Goal: Transaction & Acquisition: Purchase product/service

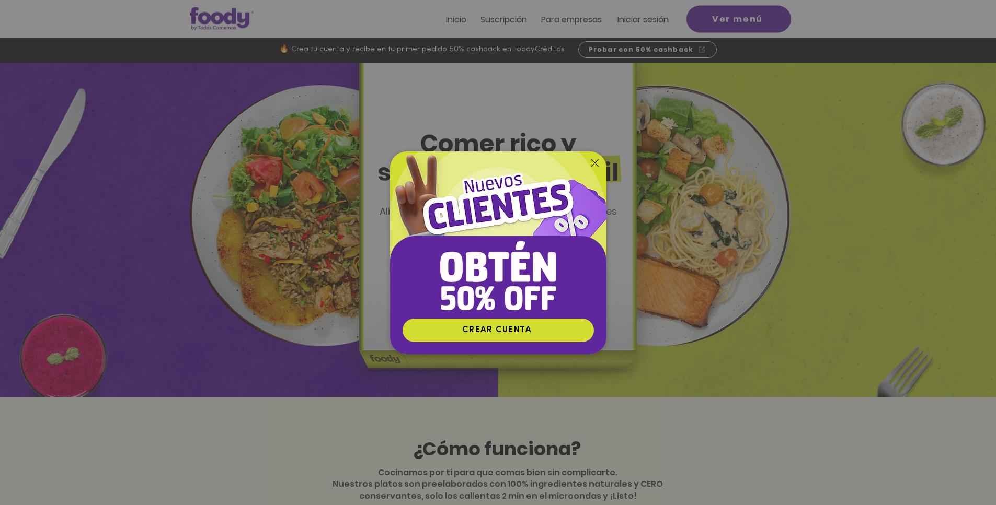
click at [593, 156] on img "Nuevos suscriptores 50% off" at bounding box center [498, 235] width 216 height 167
click at [594, 166] on icon "Volver al sitio" at bounding box center [595, 163] width 8 height 8
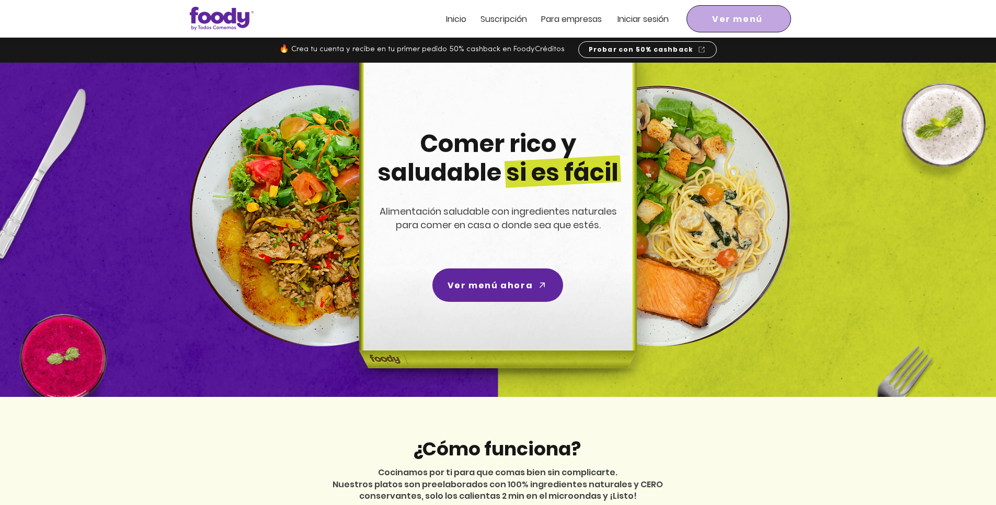
click at [750, 11] on span "Ver menú" at bounding box center [738, 18] width 100 height 23
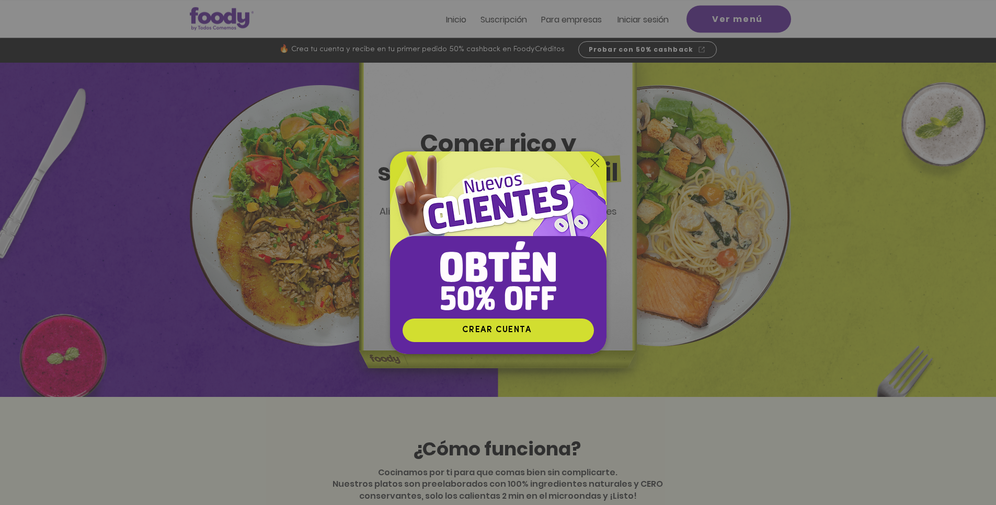
click at [604, 158] on img "Nuevos suscriptores 50% off" at bounding box center [498, 235] width 216 height 167
click at [589, 166] on img "Nuevos suscriptores 50% off" at bounding box center [498, 235] width 216 height 167
click at [595, 161] on icon "Volver al sitio" at bounding box center [595, 163] width 8 height 8
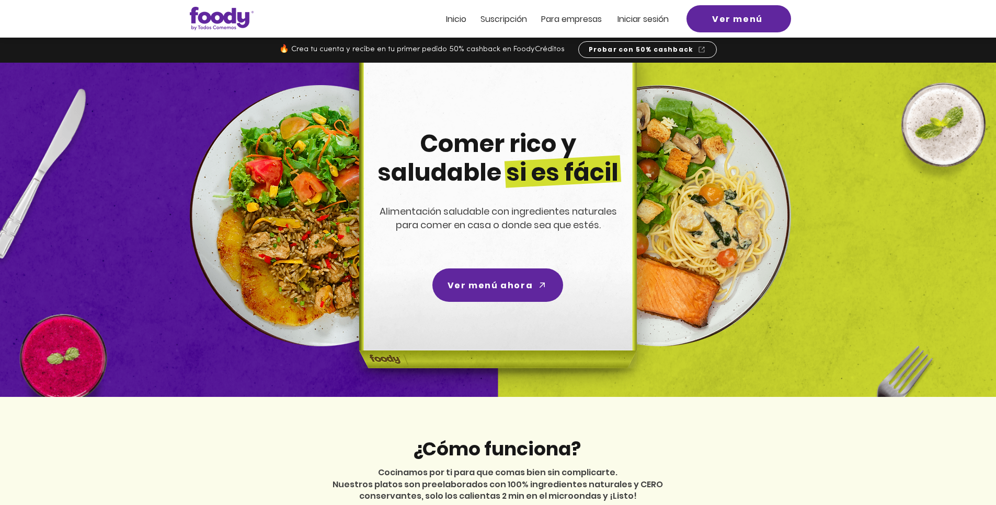
click at [668, 16] on span "Iniciar sesión" at bounding box center [642, 19] width 51 height 12
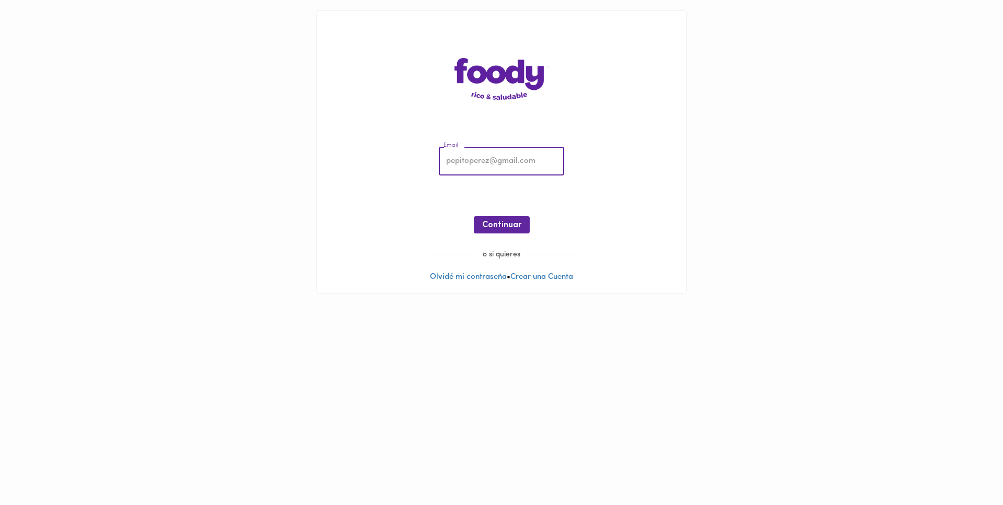
click at [494, 167] on input "email" at bounding box center [501, 161] width 125 height 29
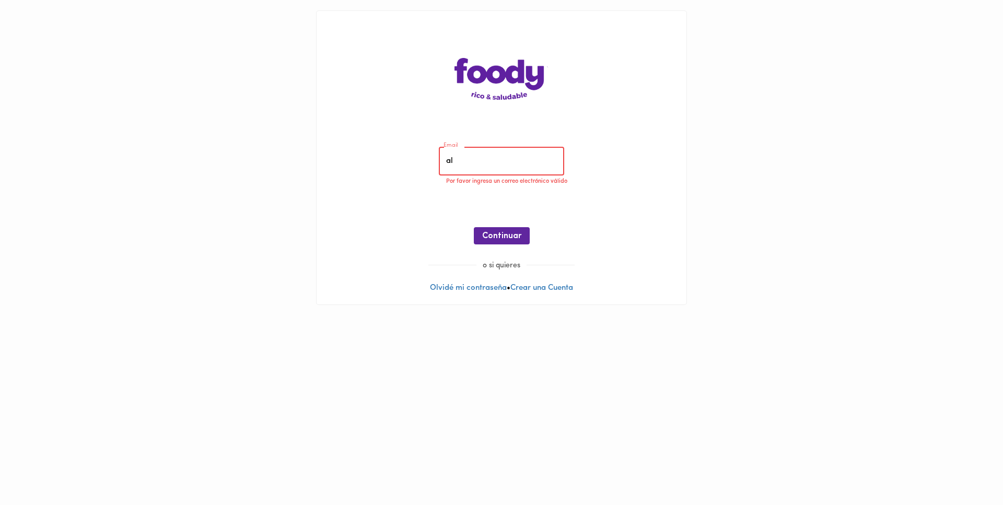
type input "a"
paste input "nicolas.tobo@alleycorpsur.com"
type input "nicolasnicolas.tobo@alleycorpsur.com"
paste input "nicolas.tobo@alleycorpsur.com"
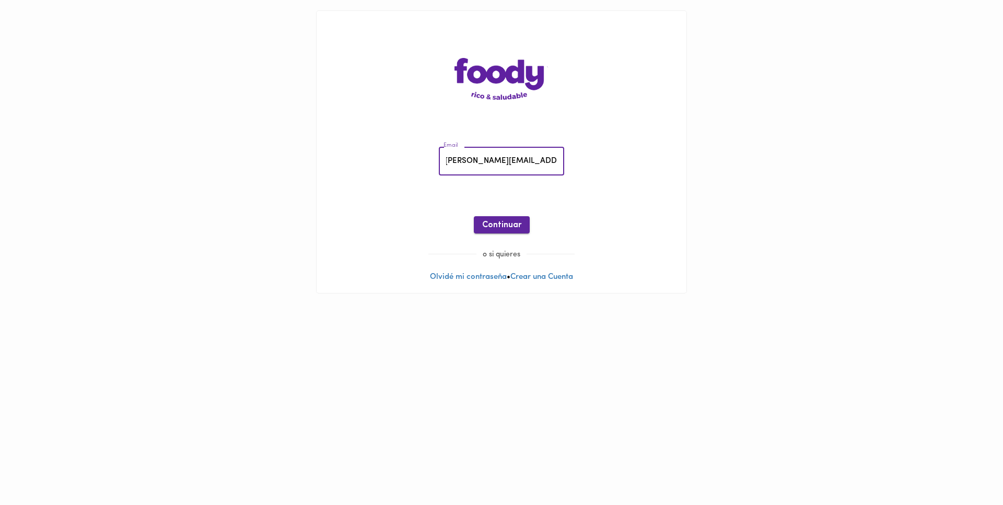
type input "nicolas.tobo@alleycorpsur.com"
click at [519, 225] on span "Continuar" at bounding box center [501, 226] width 39 height 10
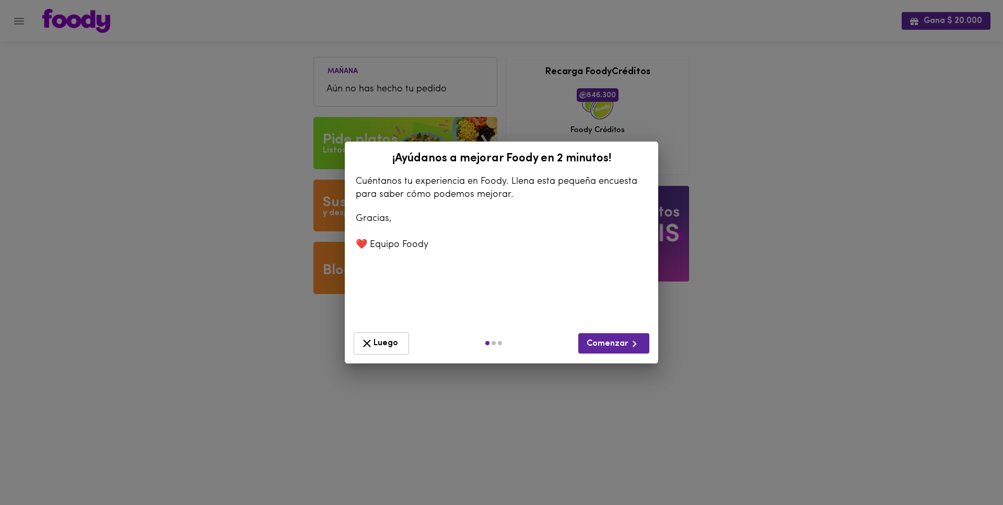
click at [394, 339] on span "Luego" at bounding box center [382, 343] width 42 height 13
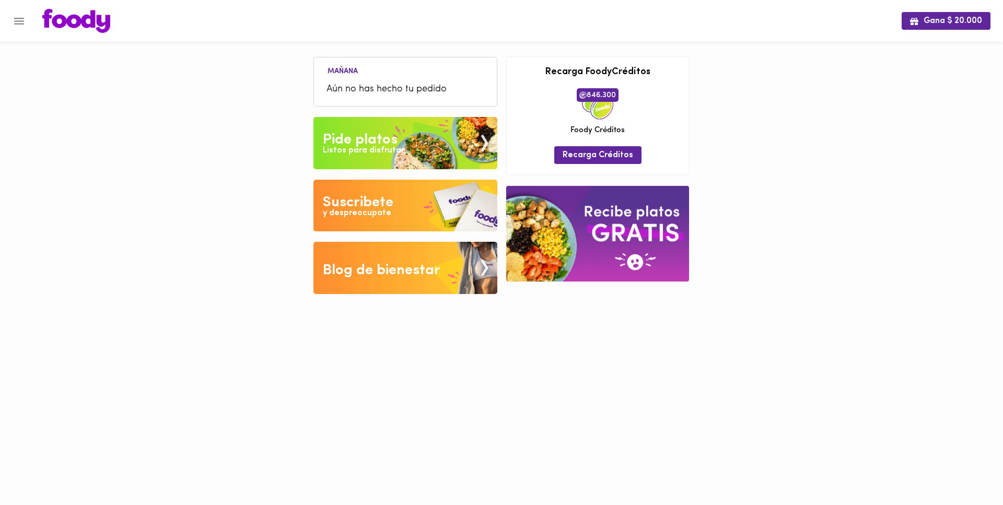
click at [407, 148] on img at bounding box center [406, 143] width 184 height 52
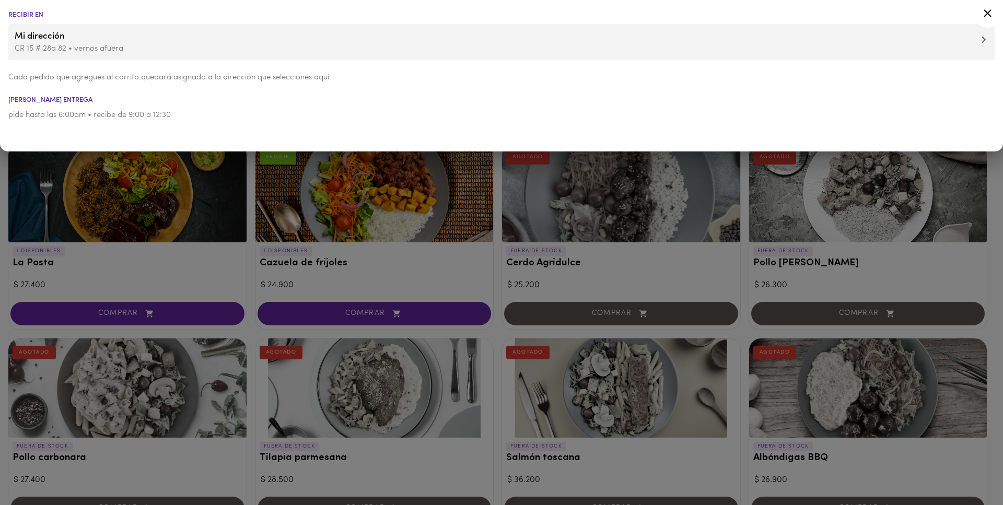
click at [193, 47] on p "CR 15 # 28a 82 • vernos afuera" at bounding box center [502, 48] width 974 height 11
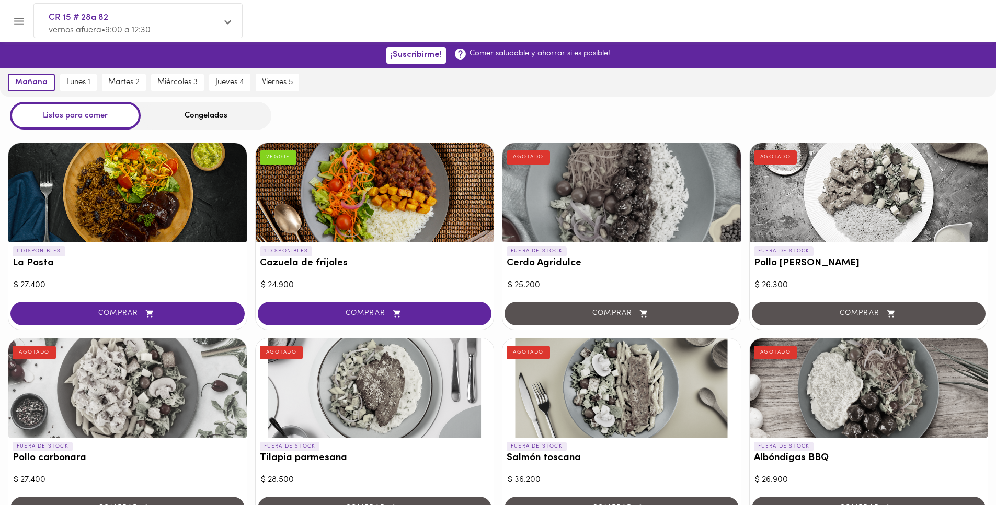
click at [193, 118] on div "Congelados" at bounding box center [206, 116] width 131 height 28
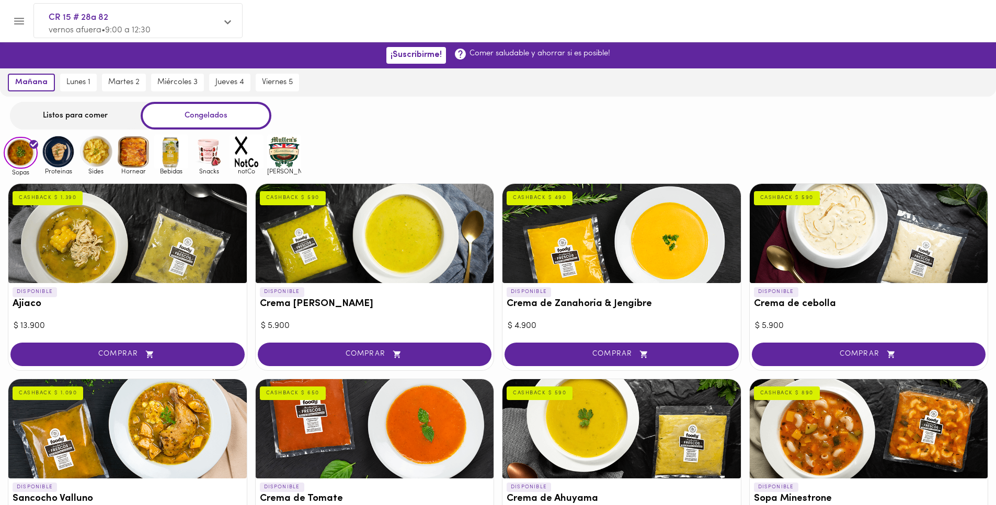
click at [126, 160] on img at bounding box center [134, 152] width 34 height 34
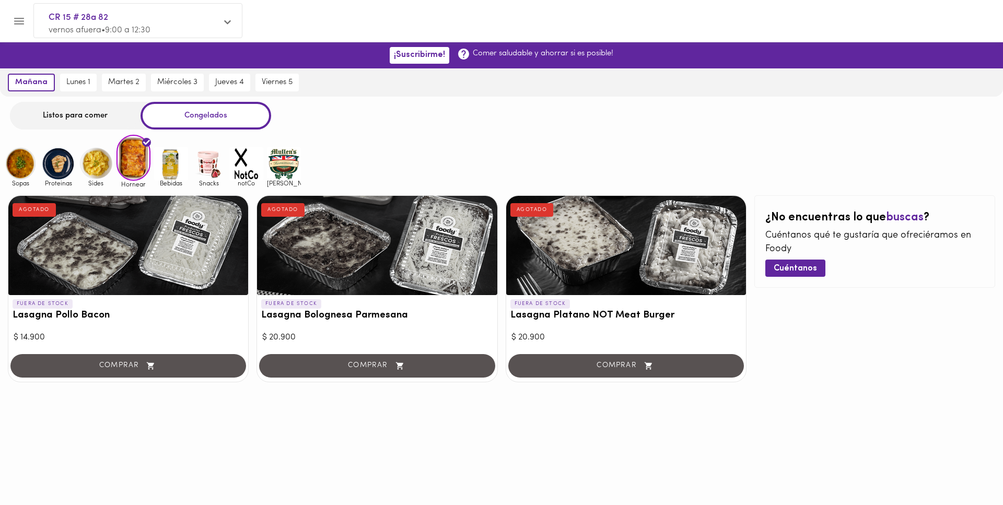
click at [91, 123] on div "Listos para comer" at bounding box center [75, 116] width 131 height 28
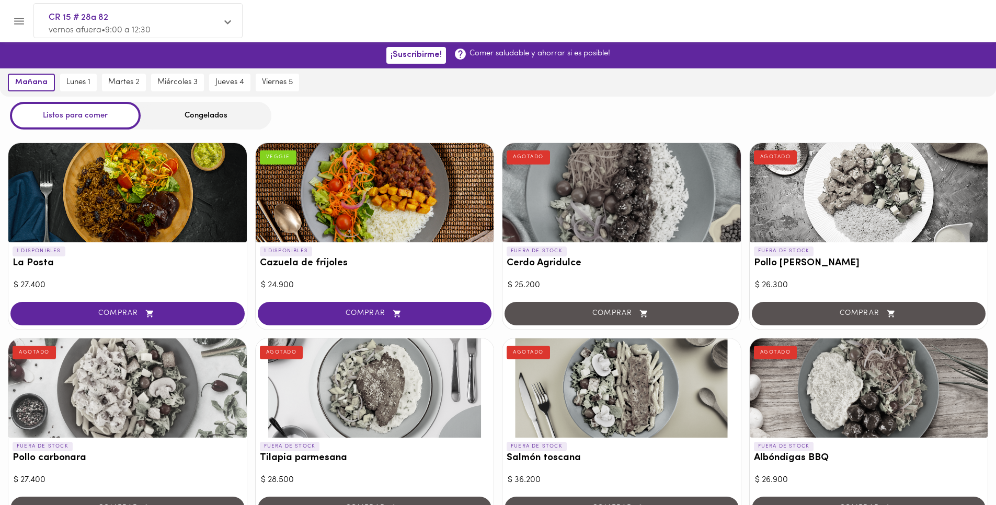
click at [183, 124] on div "Congelados" at bounding box center [206, 116] width 131 height 28
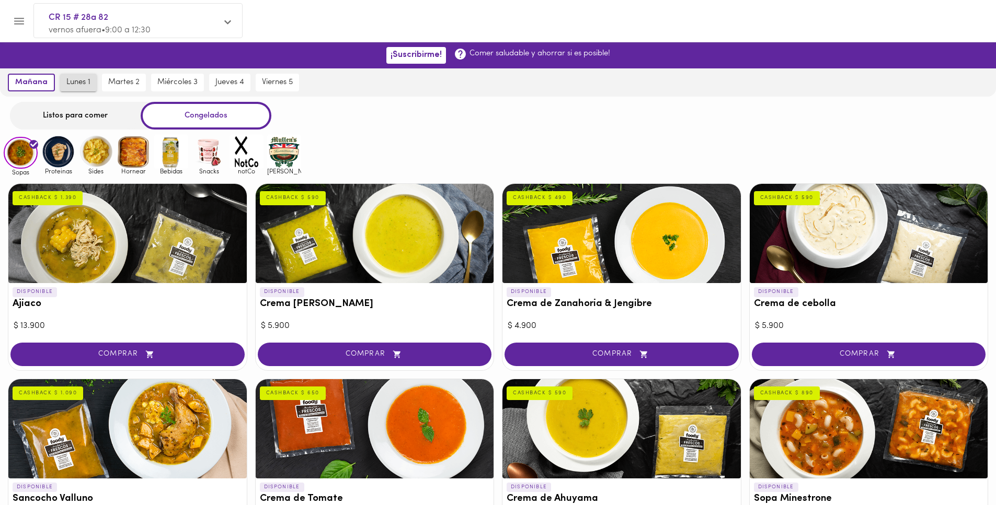
click at [63, 77] on button "lunes 1" at bounding box center [78, 83] width 37 height 18
click at [70, 147] on img at bounding box center [58, 152] width 34 height 34
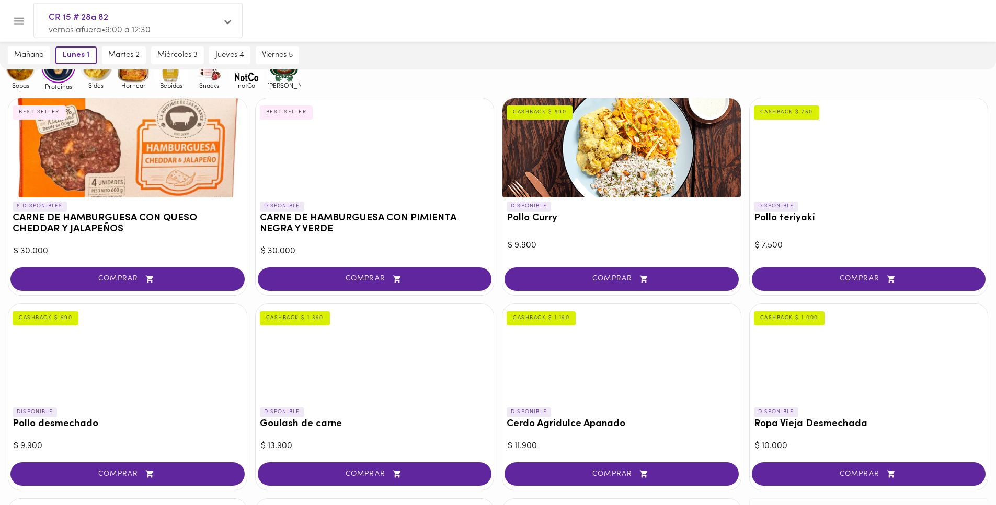
scroll to position [192, 0]
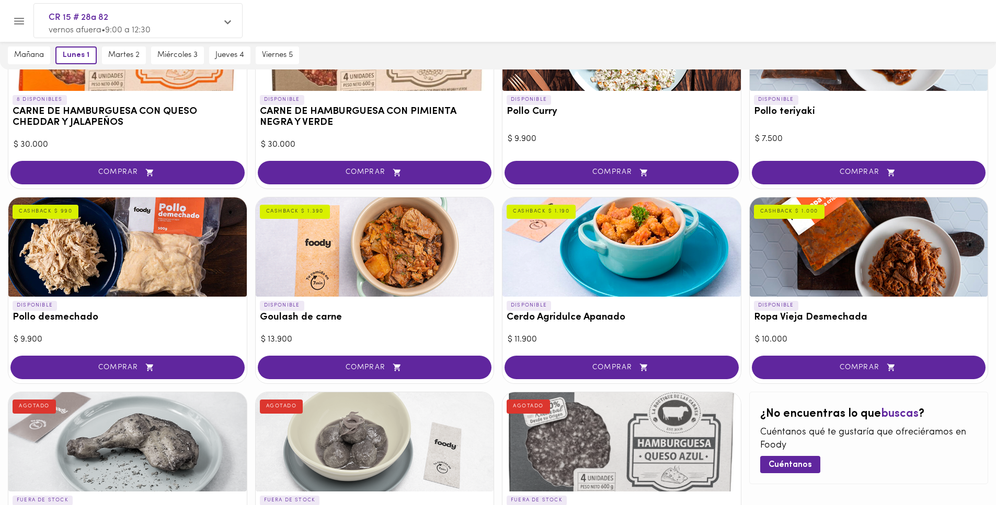
click at [443, 367] on span "COMPRAR" at bounding box center [375, 367] width 208 height 9
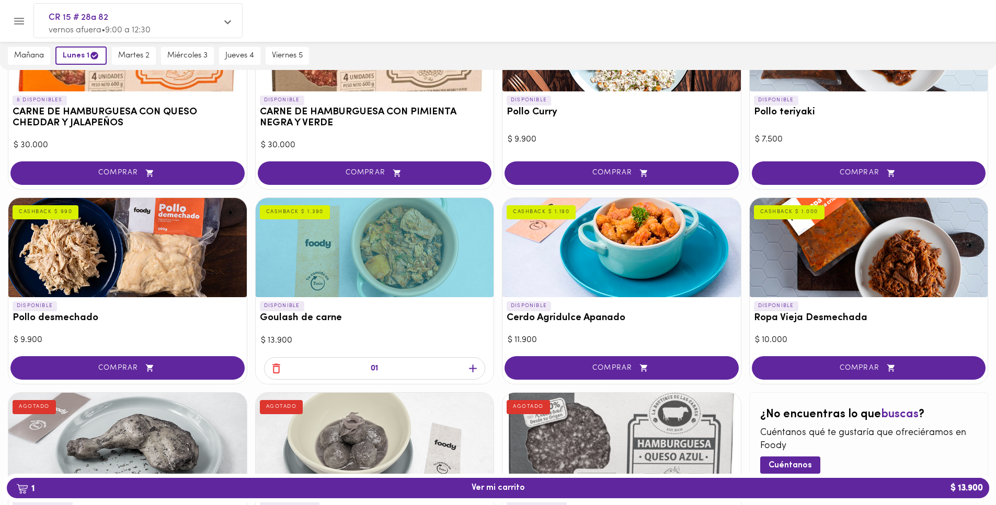
scroll to position [193, 0]
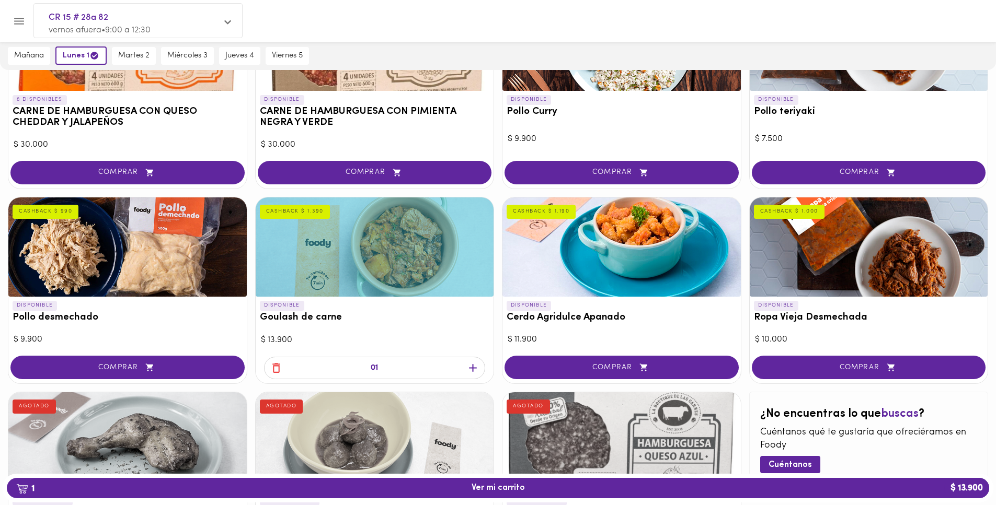
click at [468, 371] on icon "button" at bounding box center [472, 368] width 13 height 13
click at [467, 371] on icon "button" at bounding box center [472, 368] width 13 height 13
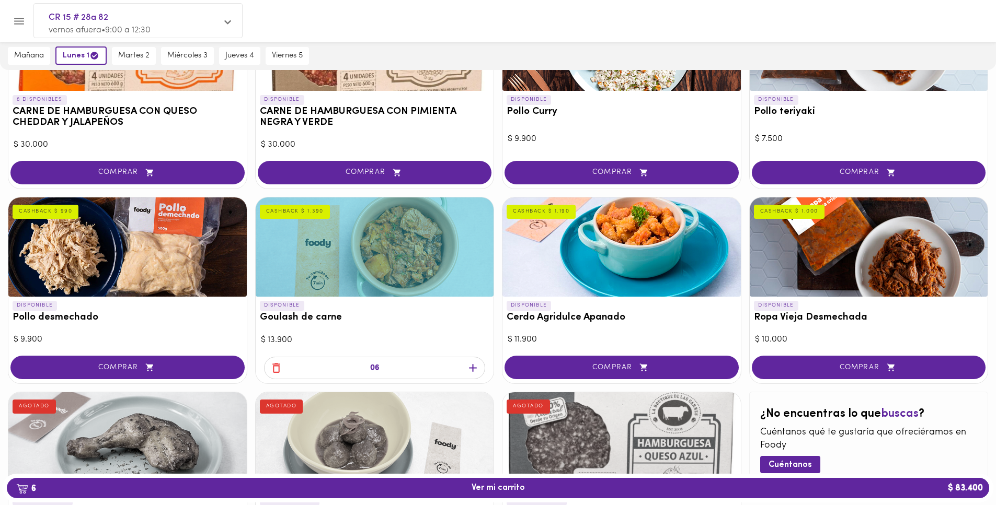
click at [467, 371] on icon "button" at bounding box center [472, 368] width 13 height 13
click at [467, 370] on icon "button" at bounding box center [472, 368] width 13 height 13
click at [275, 372] on icon "button" at bounding box center [276, 368] width 13 height 13
click at [280, 371] on icon "button" at bounding box center [276, 368] width 13 height 13
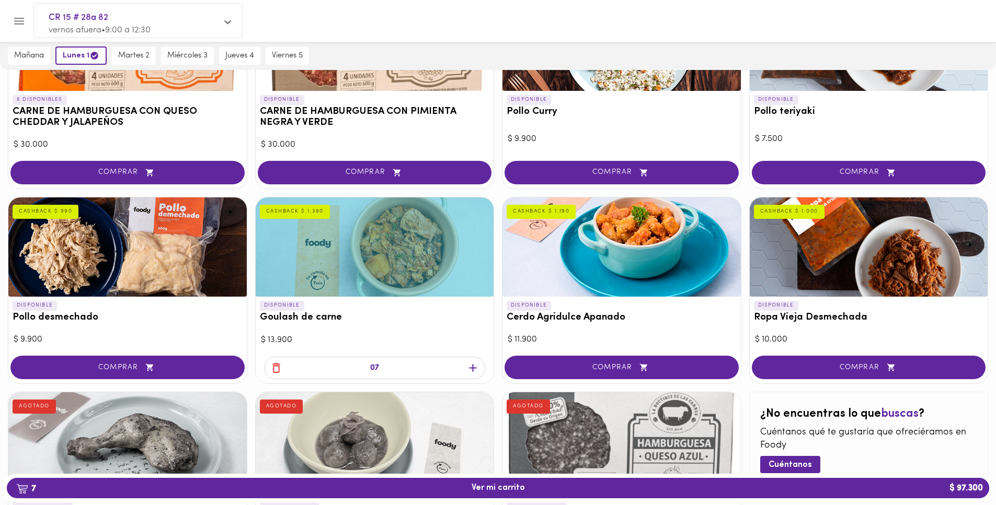
click at [280, 371] on icon "button" at bounding box center [276, 368] width 13 height 13
click at [270, 369] on icon "button" at bounding box center [276, 368] width 13 height 13
click at [156, 364] on icon "button" at bounding box center [149, 367] width 13 height 9
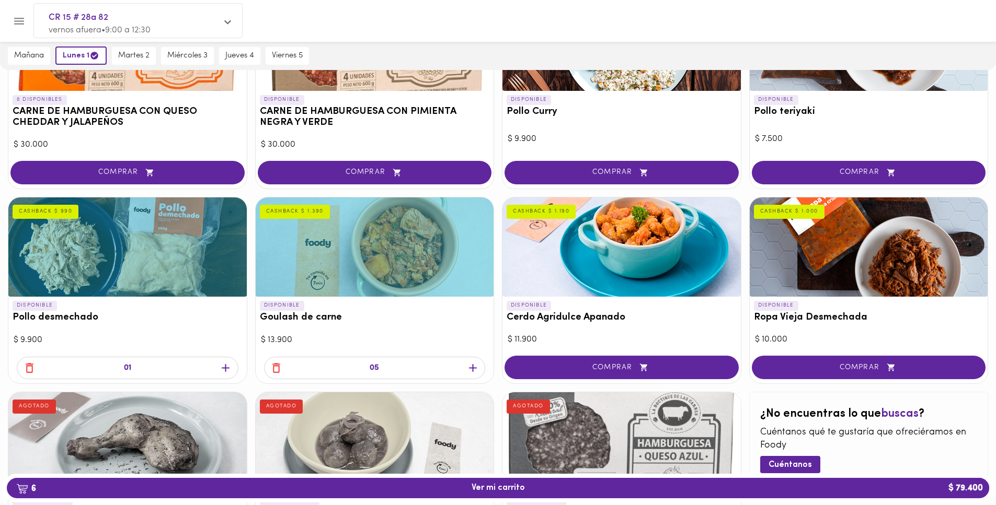
click at [33, 364] on icon "button" at bounding box center [29, 368] width 13 height 13
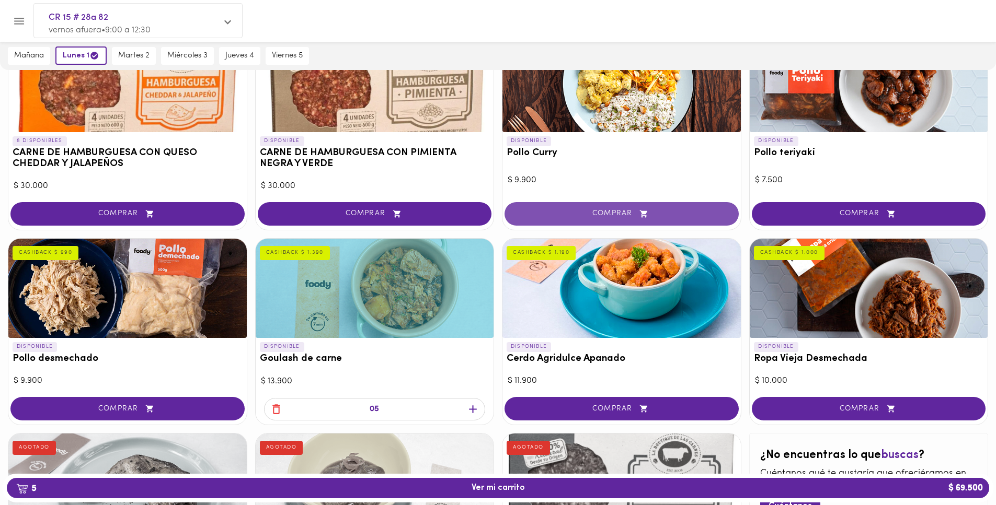
scroll to position [34, 0]
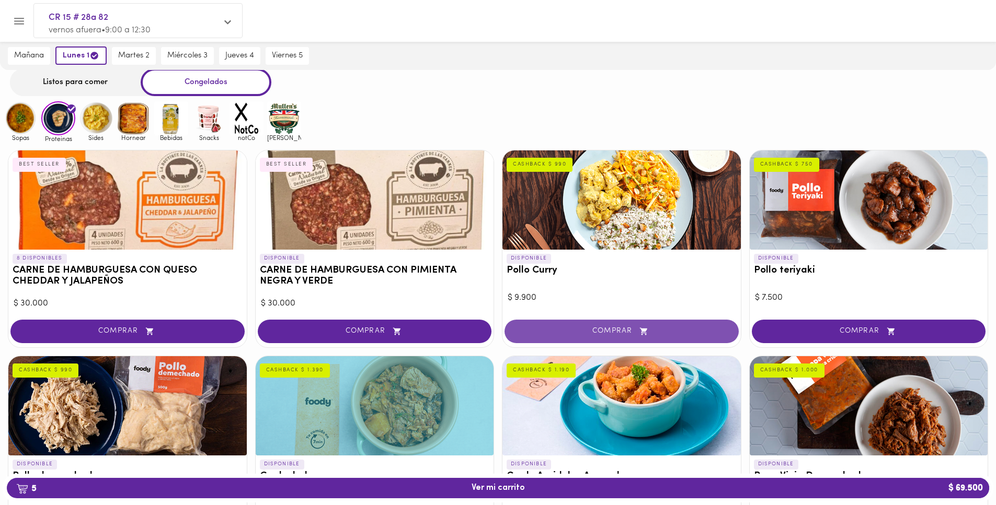
click at [708, 335] on span "COMPRAR" at bounding box center [621, 331] width 208 height 9
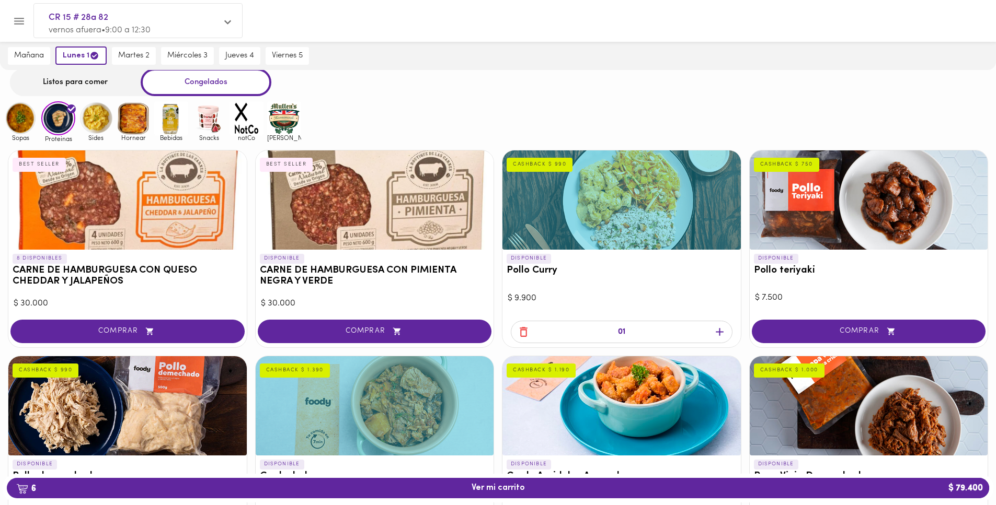
click at [724, 335] on icon "button" at bounding box center [719, 332] width 13 height 13
click at [951, 328] on span "COMPRAR" at bounding box center [869, 331] width 208 height 9
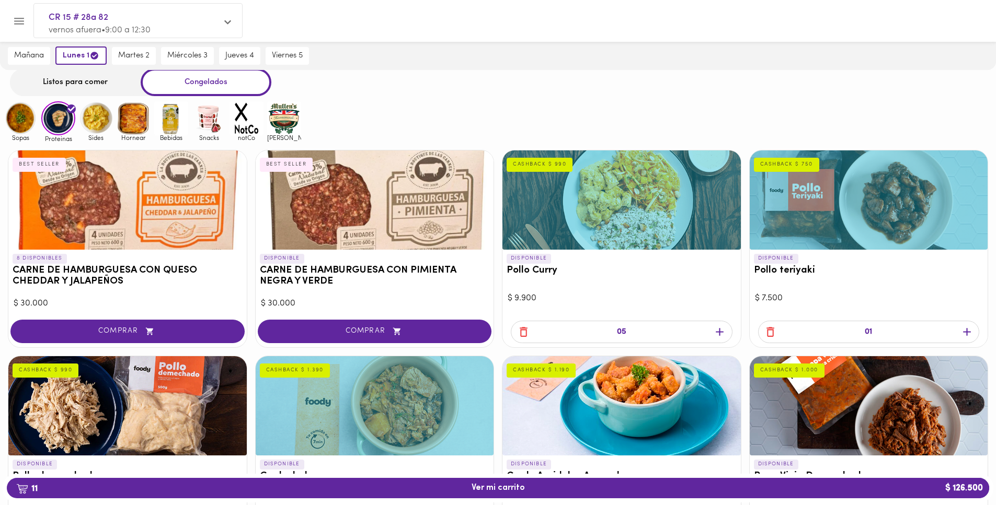
click at [959, 329] on span "button" at bounding box center [966, 332] width 16 height 13
click at [294, 128] on img at bounding box center [284, 118] width 34 height 34
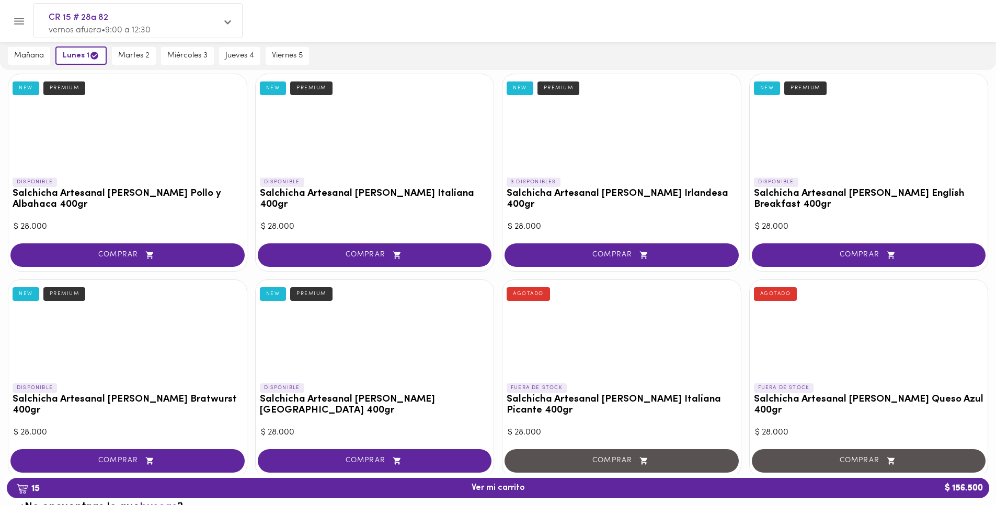
scroll to position [151, 0]
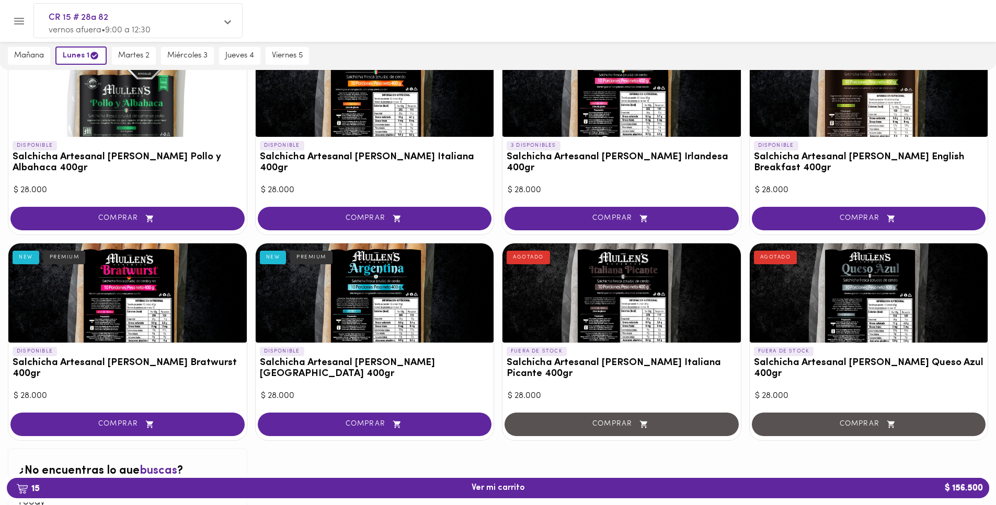
click at [216, 430] on button "COMPRAR" at bounding box center [127, 425] width 234 height 24
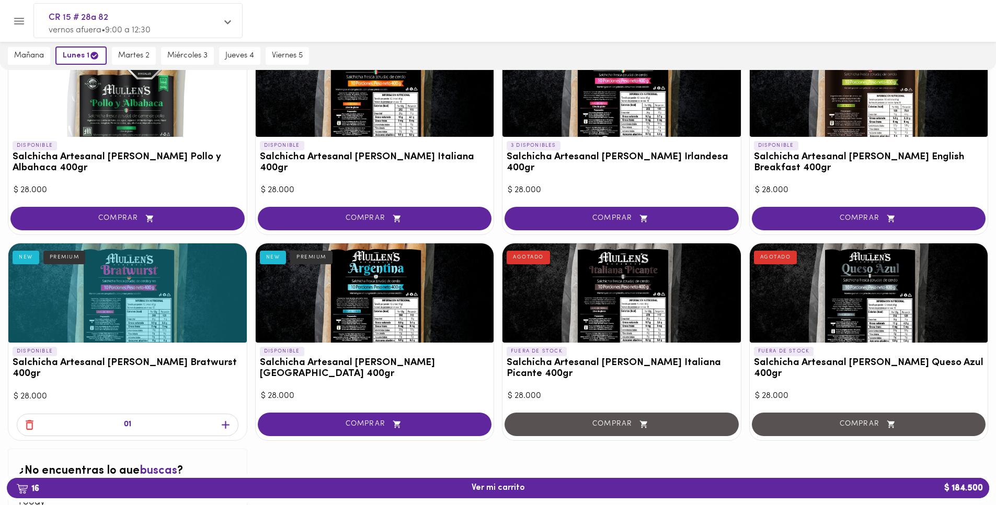
click at [229, 427] on icon "button" at bounding box center [225, 425] width 13 height 13
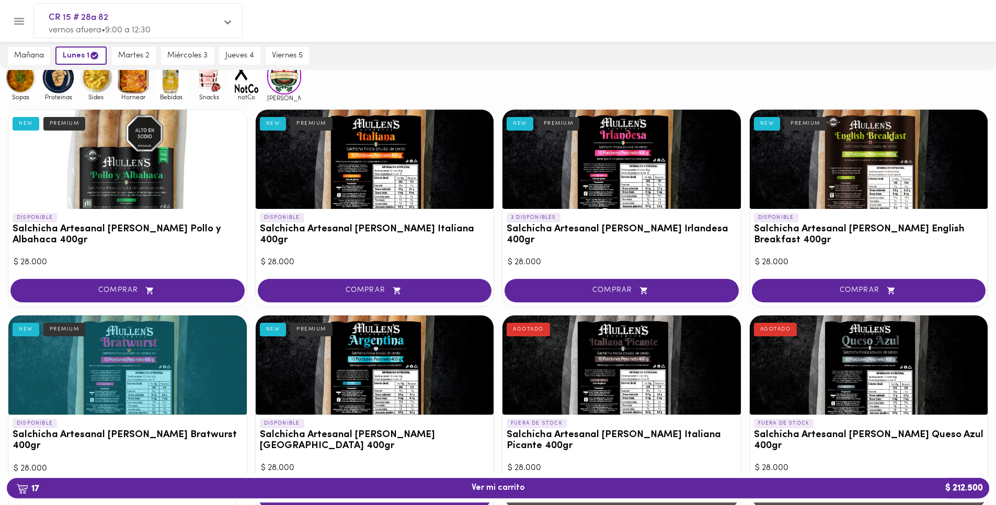
scroll to position [0, 0]
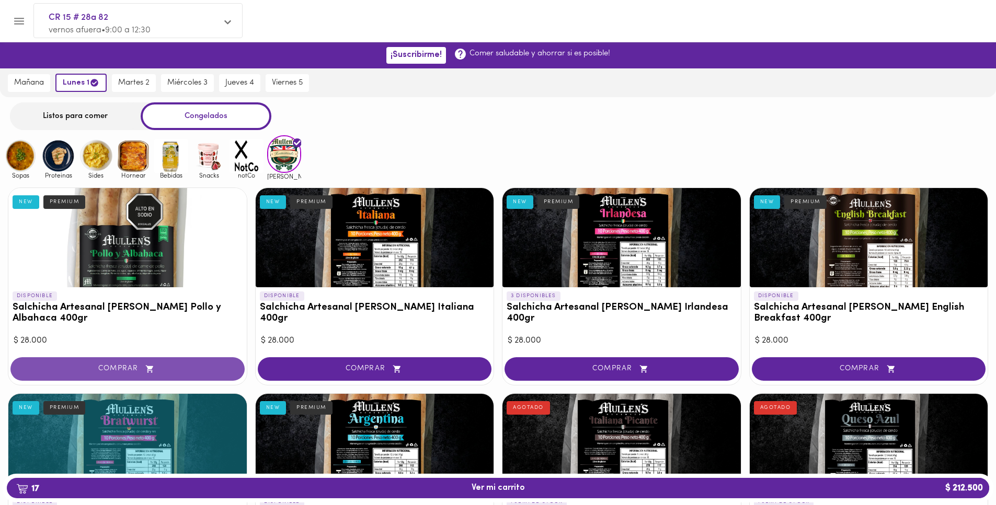
click at [228, 378] on button "COMPRAR" at bounding box center [127, 369] width 234 height 24
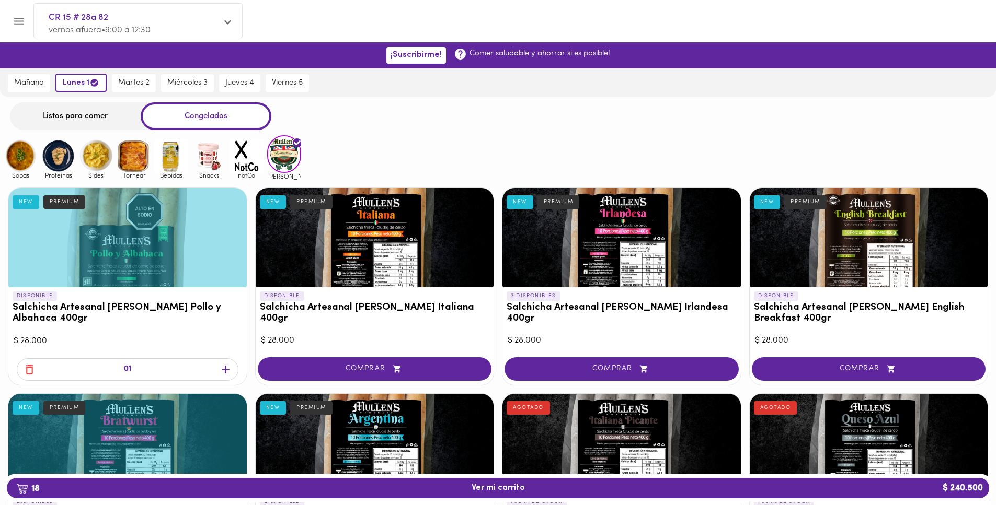
click at [228, 373] on icon "button" at bounding box center [225, 369] width 13 height 13
click at [217, 166] on img at bounding box center [209, 156] width 34 height 34
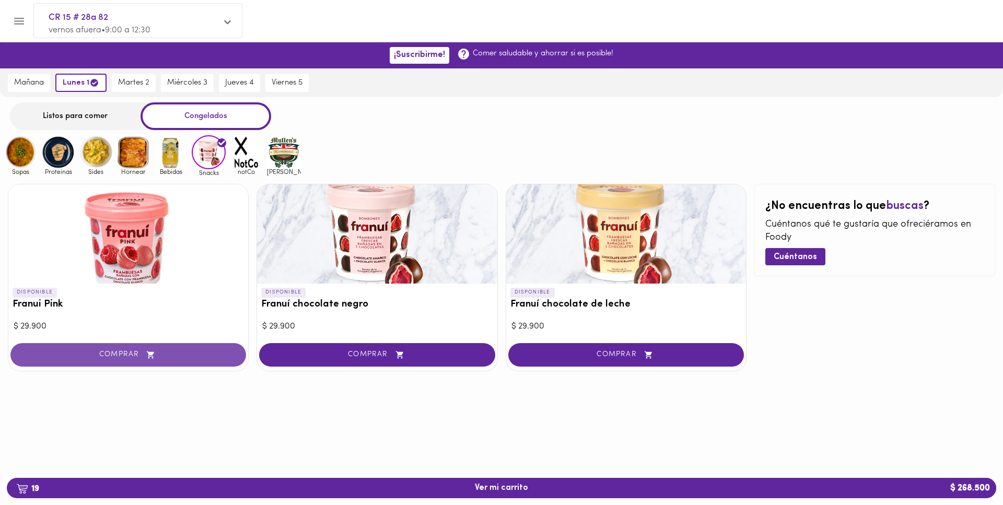
click at [225, 350] on button "COMPRAR" at bounding box center [128, 355] width 236 height 24
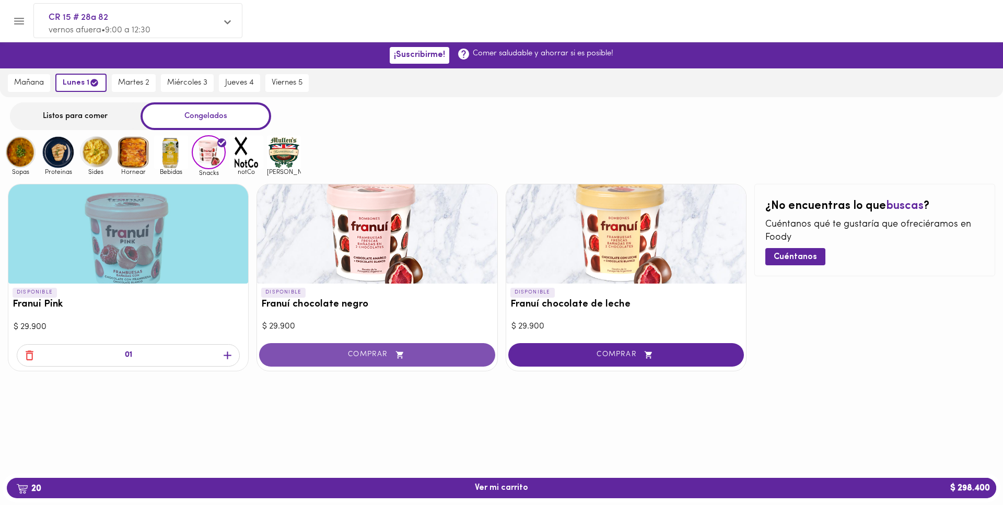
click at [488, 353] on button "COMPRAR" at bounding box center [377, 355] width 236 height 24
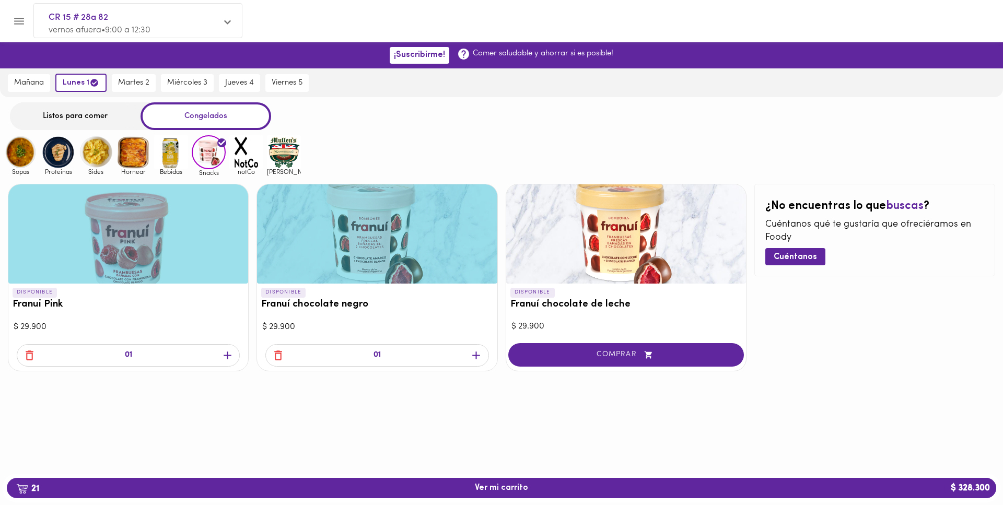
click at [477, 355] on icon "button" at bounding box center [476, 355] width 13 height 13
click at [92, 152] on img at bounding box center [96, 152] width 34 height 34
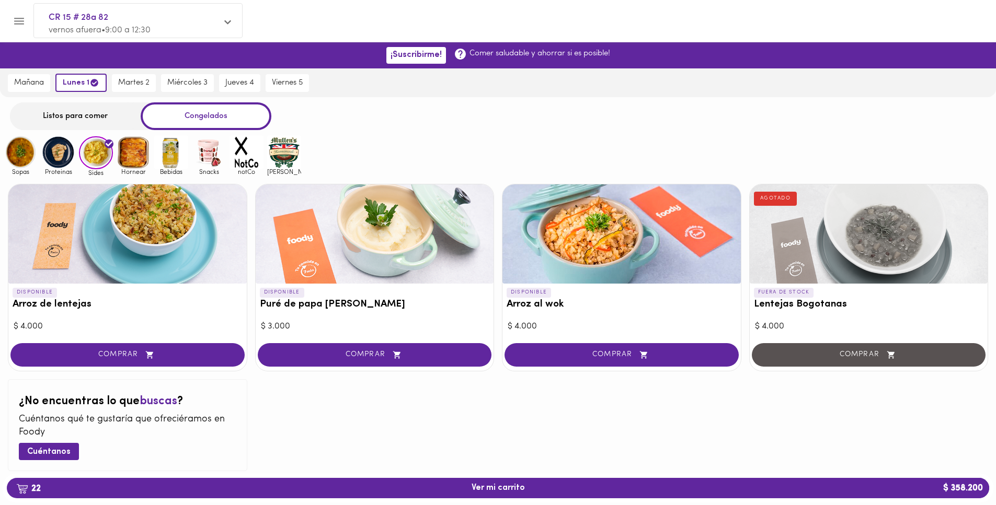
click at [73, 156] on img at bounding box center [58, 152] width 34 height 34
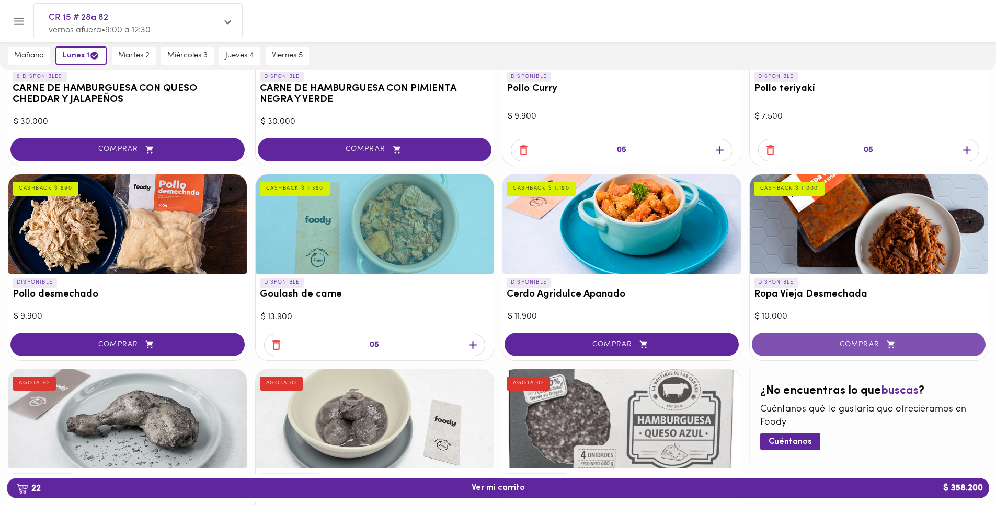
scroll to position [217, 0]
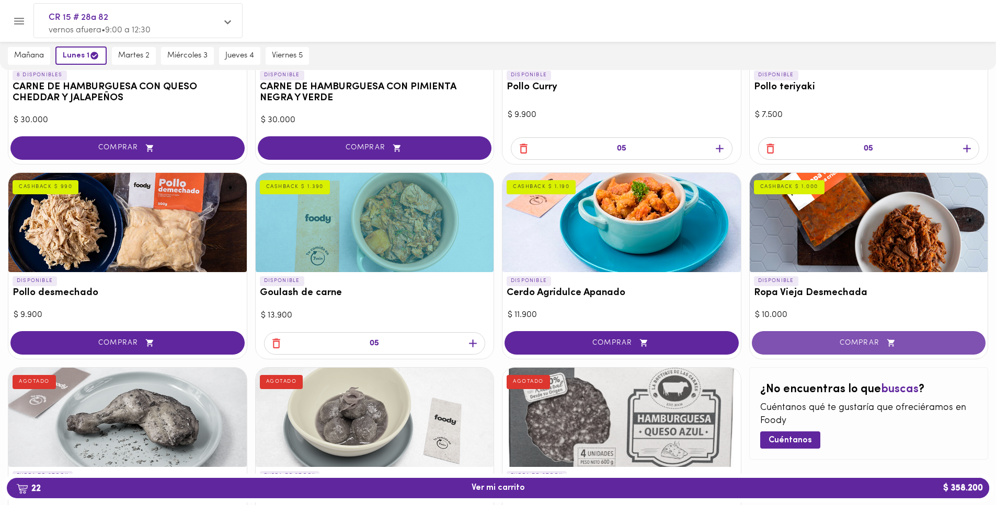
click at [975, 343] on button "COMPRAR" at bounding box center [868, 343] width 234 height 24
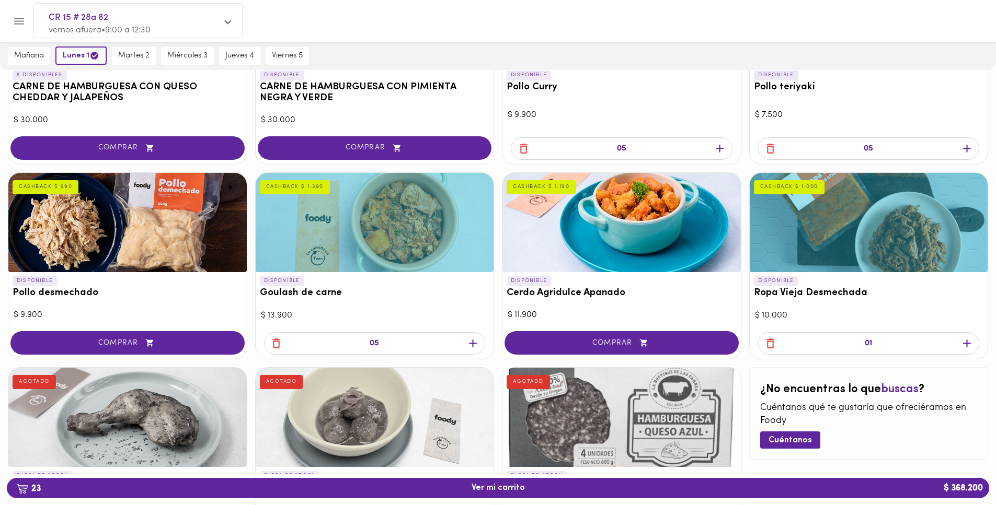
click at [966, 343] on icon "button" at bounding box center [966, 343] width 13 height 13
click at [718, 346] on span "COMPRAR" at bounding box center [621, 343] width 208 height 9
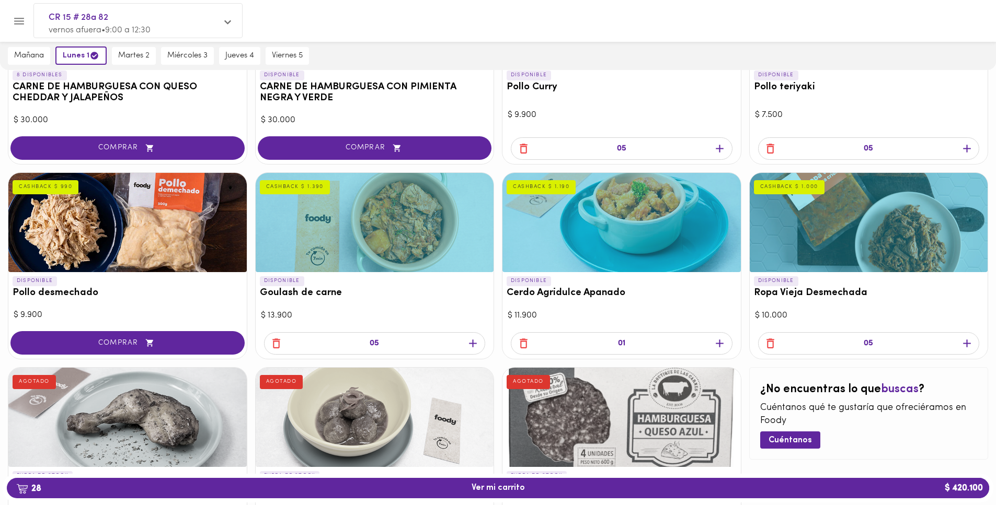
click at [718, 346] on icon "button" at bounding box center [719, 343] width 13 height 13
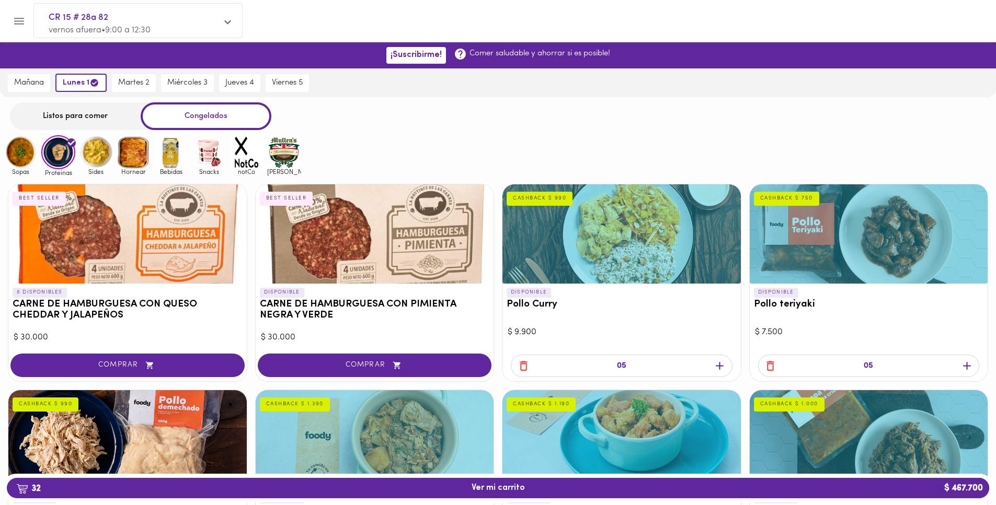
click at [241, 153] on img at bounding box center [246, 152] width 34 height 34
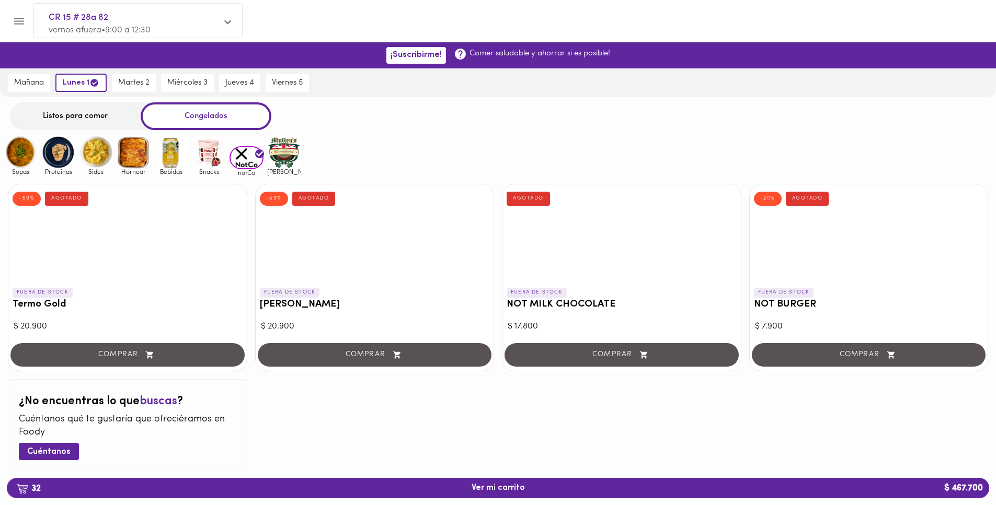
click at [203, 348] on div "COMPRAR" at bounding box center [127, 356] width 238 height 30
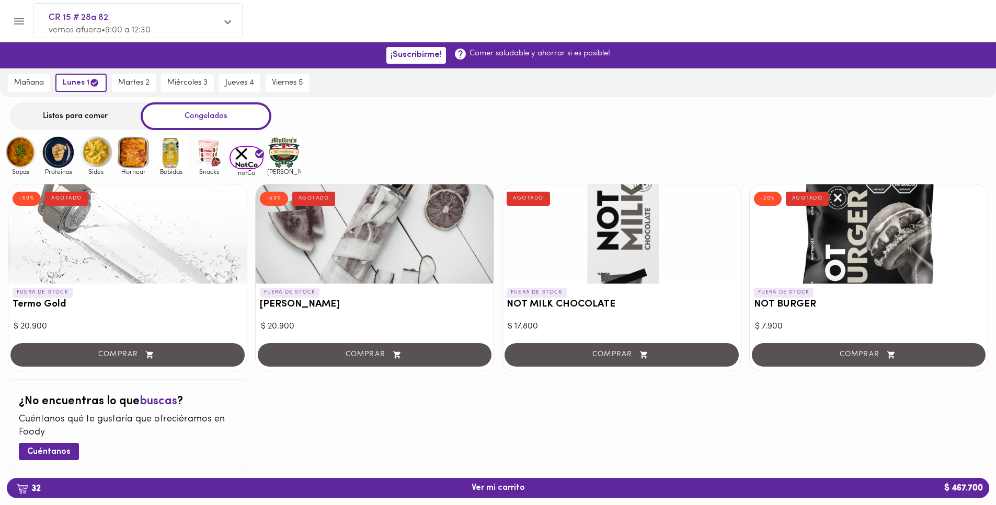
click at [30, 151] on img at bounding box center [21, 152] width 34 height 34
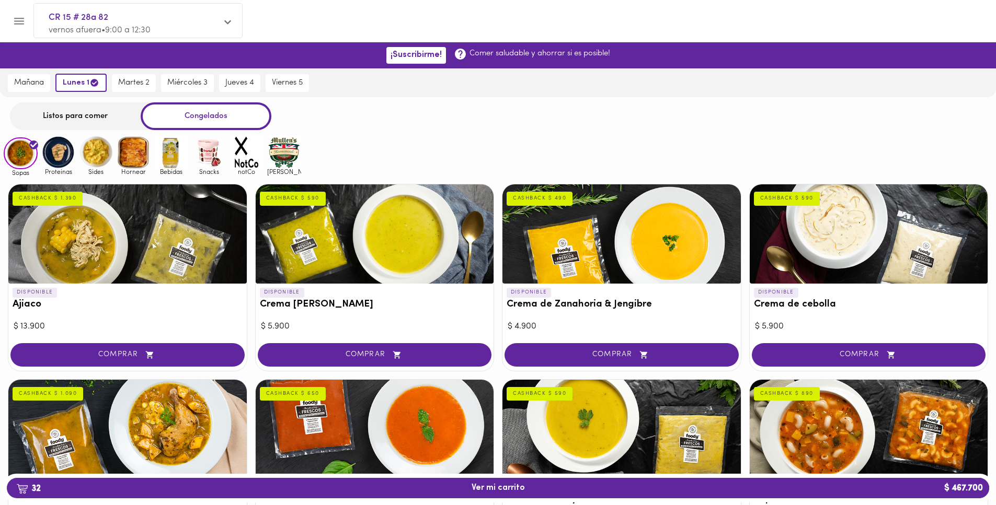
click at [46, 156] on img at bounding box center [58, 152] width 34 height 34
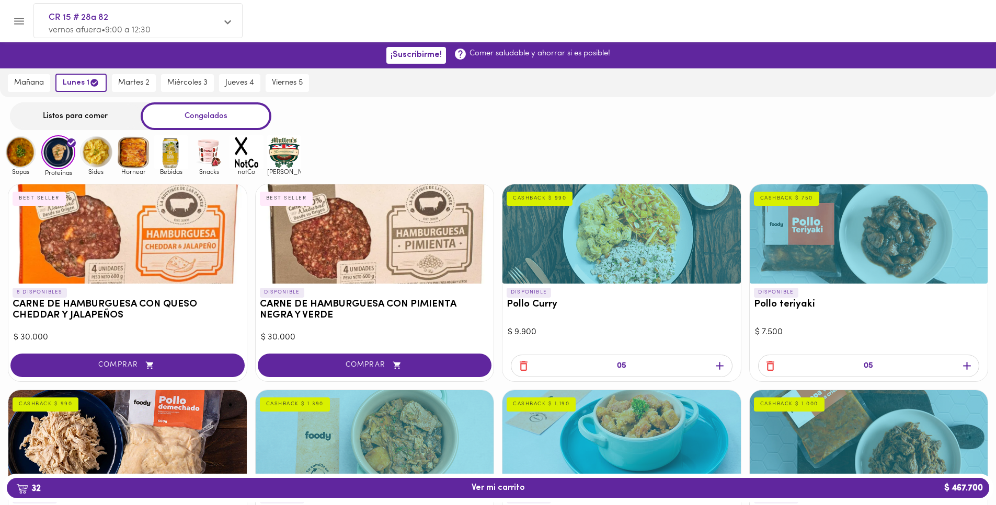
click at [88, 160] on img at bounding box center [96, 152] width 34 height 34
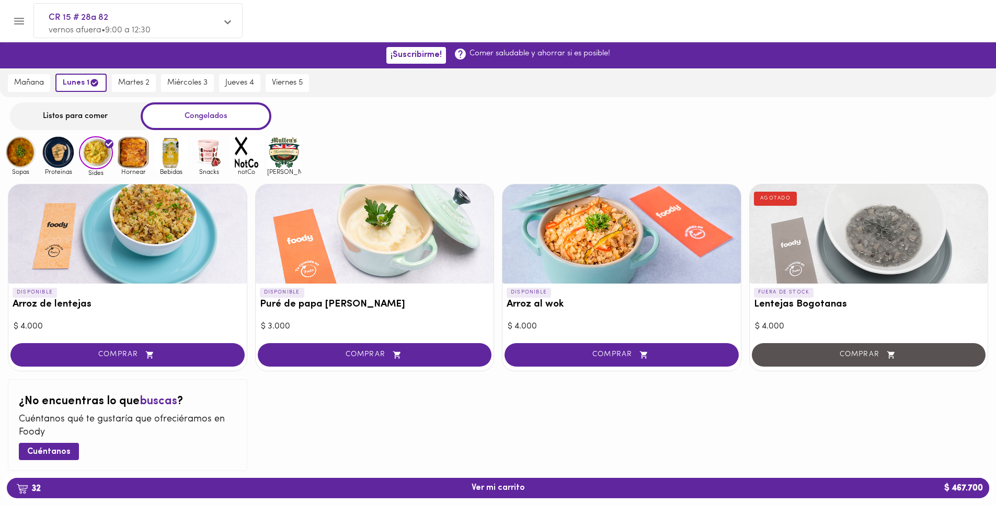
click at [141, 156] on img at bounding box center [134, 152] width 34 height 34
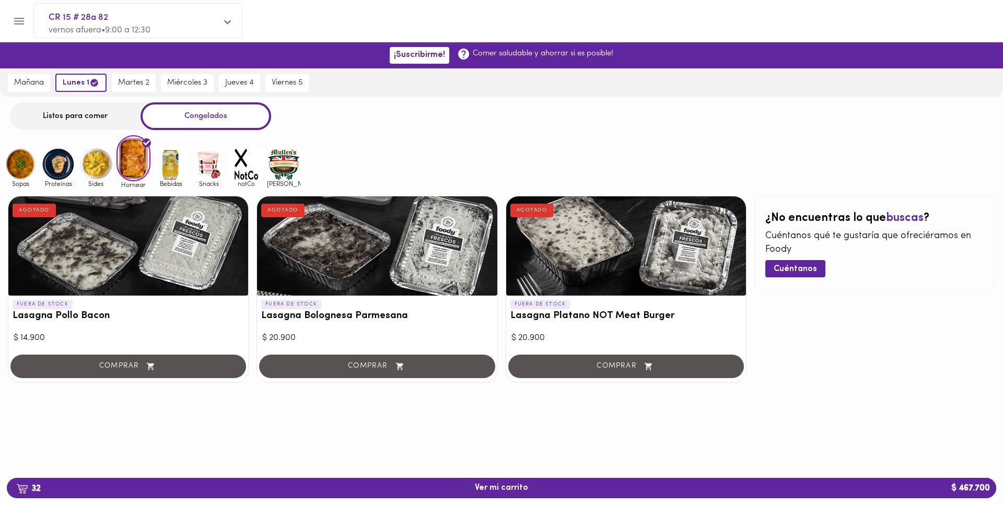
click at [177, 165] on img at bounding box center [171, 164] width 34 height 34
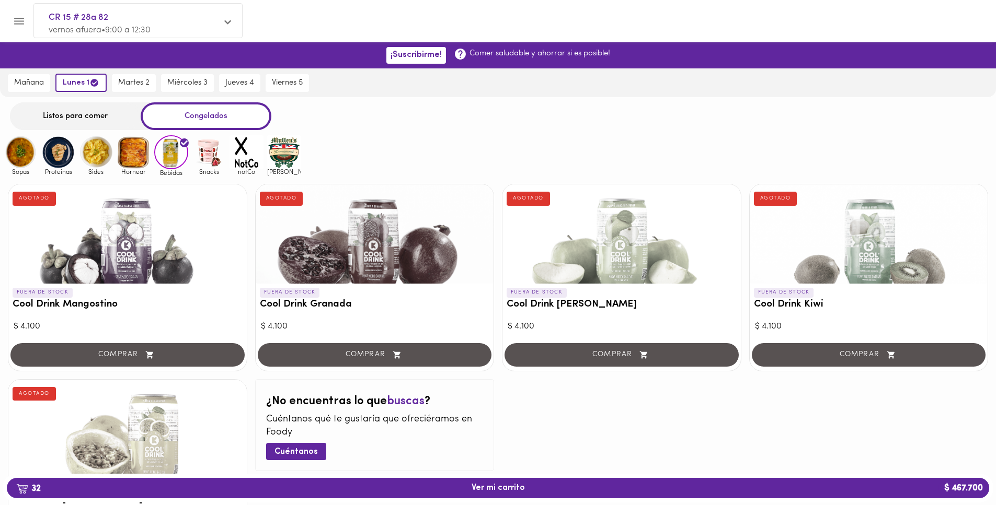
click at [190, 141] on div "Snacks" at bounding box center [207, 155] width 38 height 41
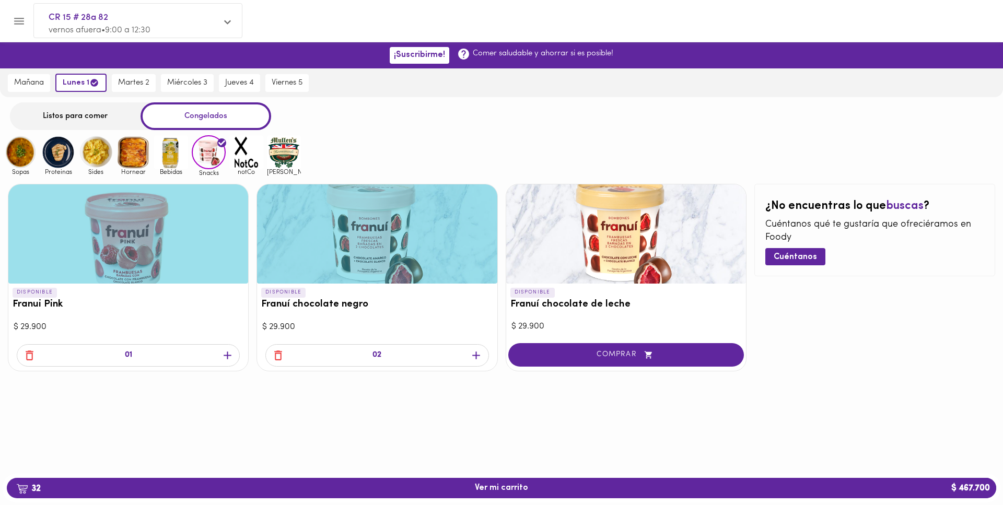
click at [245, 163] on img at bounding box center [246, 152] width 34 height 34
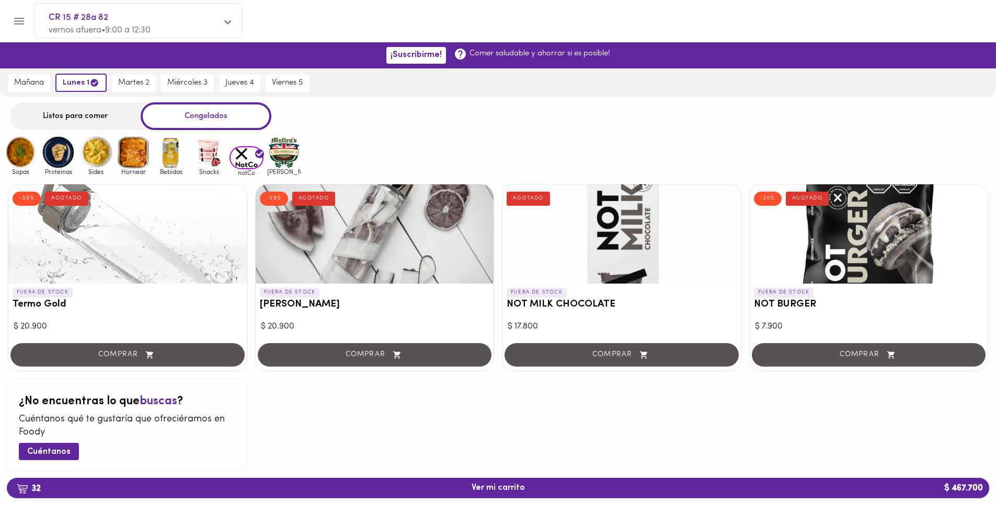
click at [159, 336] on div "FUERA DE STOCK Termo Gold -59% AGOTADO $ 20.900 COMPRAR" at bounding box center [127, 277] width 239 height 187
click at [163, 345] on div "COMPRAR" at bounding box center [127, 356] width 238 height 30
click at [163, 346] on div "COMPRAR" at bounding box center [127, 356] width 238 height 30
click at [282, 159] on img at bounding box center [284, 152] width 34 height 34
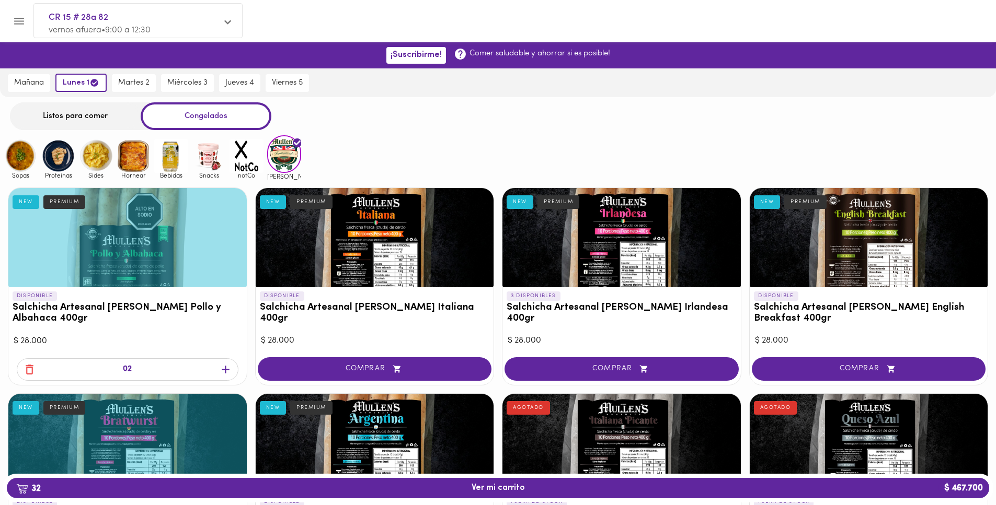
click at [246, 159] on img at bounding box center [246, 156] width 34 height 34
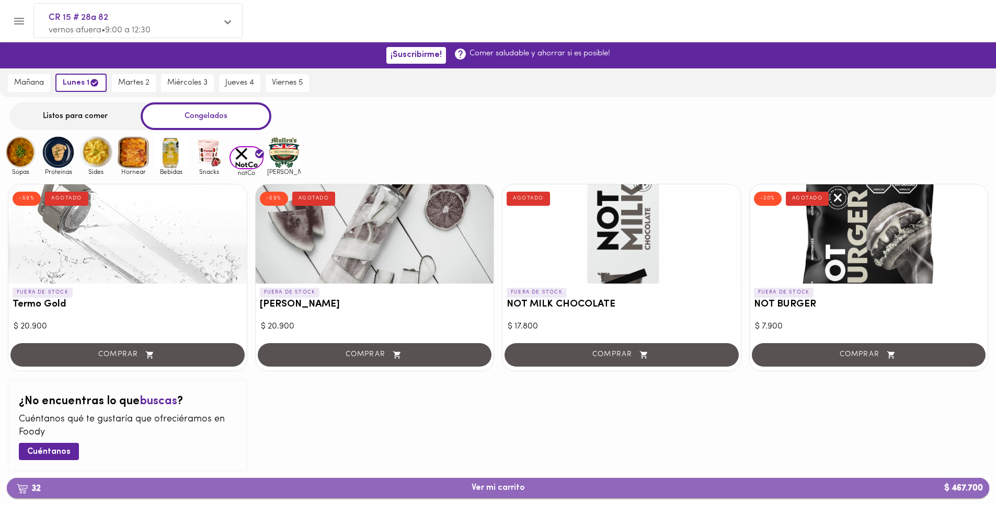
click at [349, 492] on span "32 Ver mi carrito $ 467.700" at bounding box center [497, 488] width 965 height 10
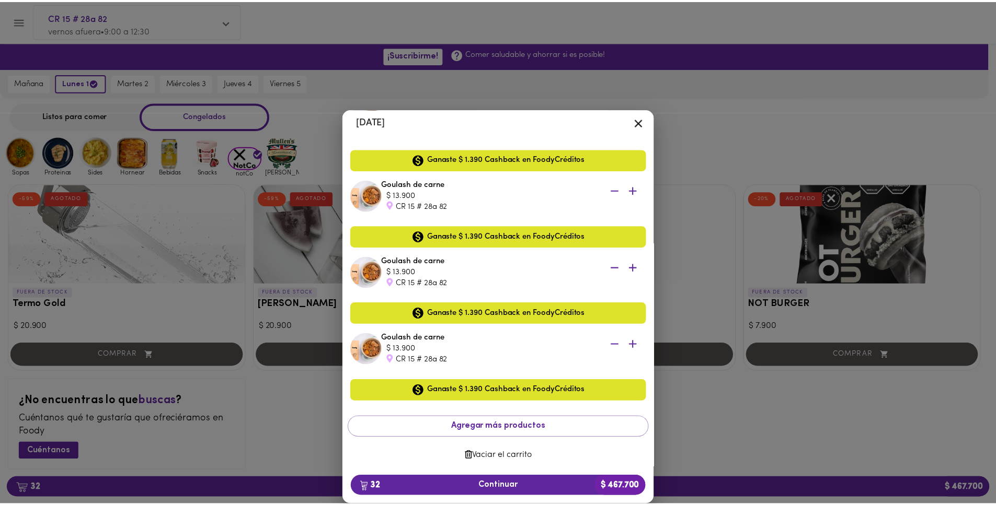
scroll to position [2011, 0]
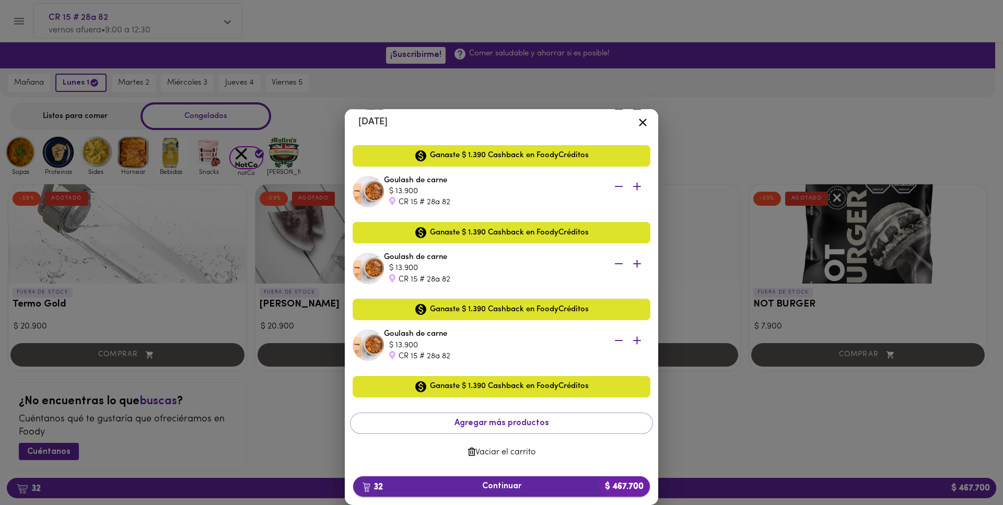
click at [509, 482] on span "32 Continuar $ 467.700" at bounding box center [502, 487] width 280 height 10
